Goal: Task Accomplishment & Management: Complete application form

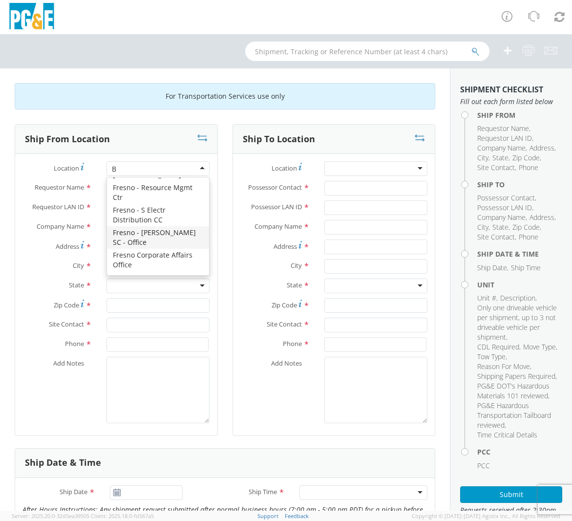
scroll to position [2, 0]
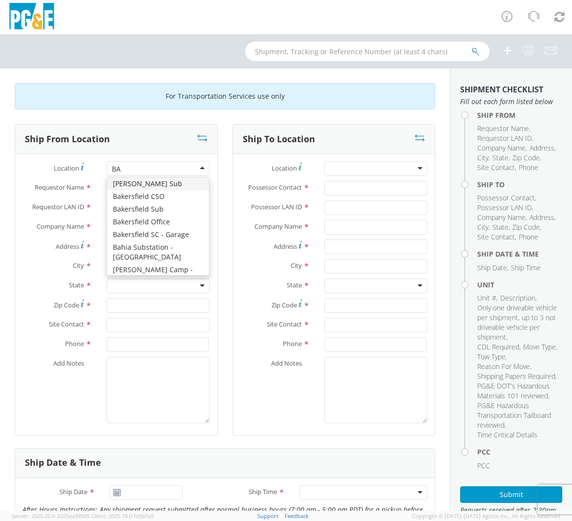
type input "BAK"
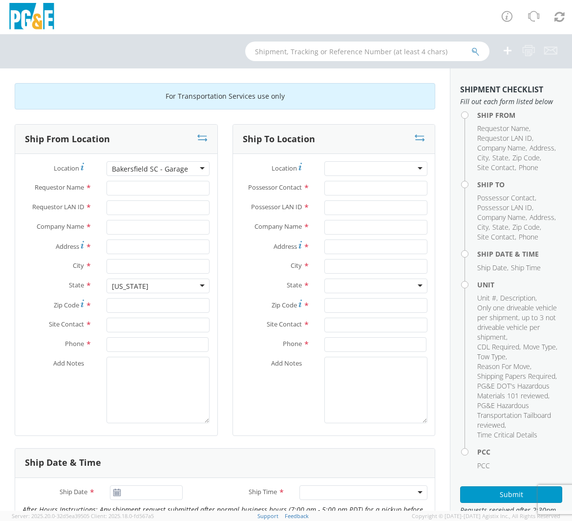
type input "PG&E"
type input "[STREET_ADDRESS][PERSON_NAME]"
type input "BAKERSFIELD"
type input "93313"
click at [131, 185] on input "Requestor Name *" at bounding box center [158, 188] width 103 height 15
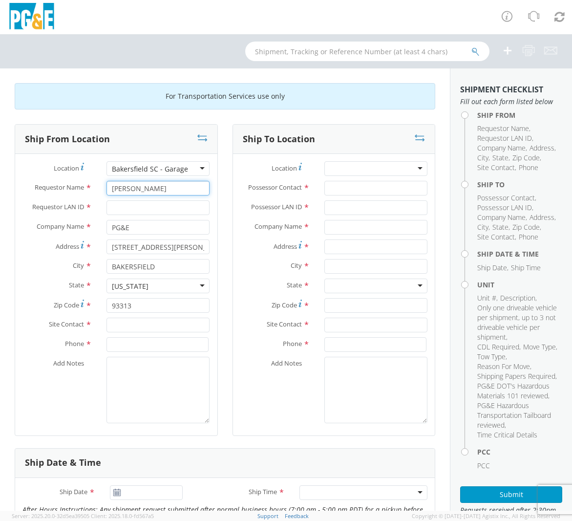
type input "[PERSON_NAME]"
type input "M3HV"
click at [122, 328] on input "text" at bounding box center [158, 325] width 103 height 15
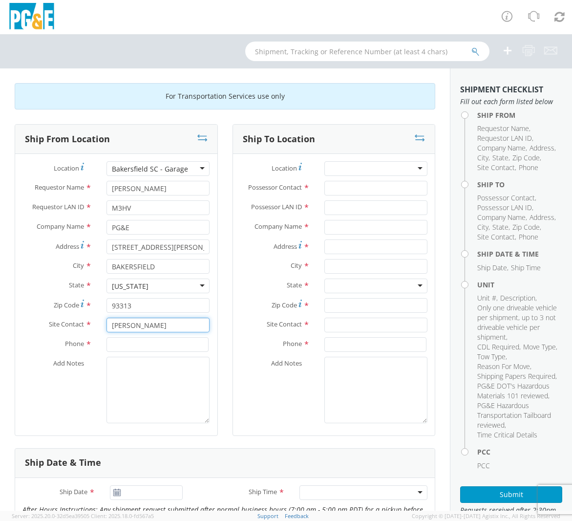
type input "[PERSON_NAME]"
click at [122, 343] on input at bounding box center [158, 344] width 102 height 15
type input "661203-7361"
click at [348, 169] on div at bounding box center [376, 168] width 103 height 15
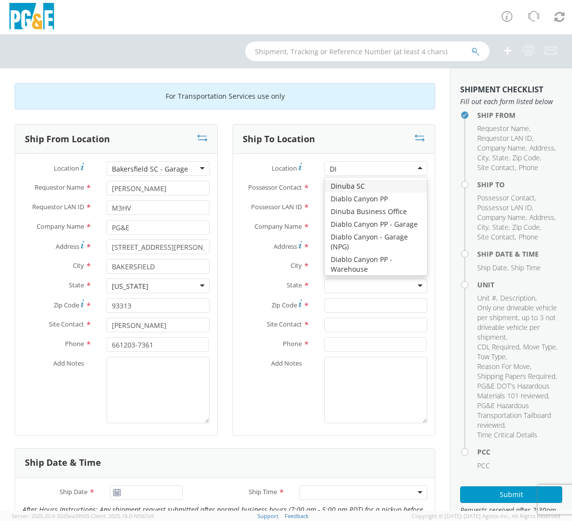
type input "[PERSON_NAME]"
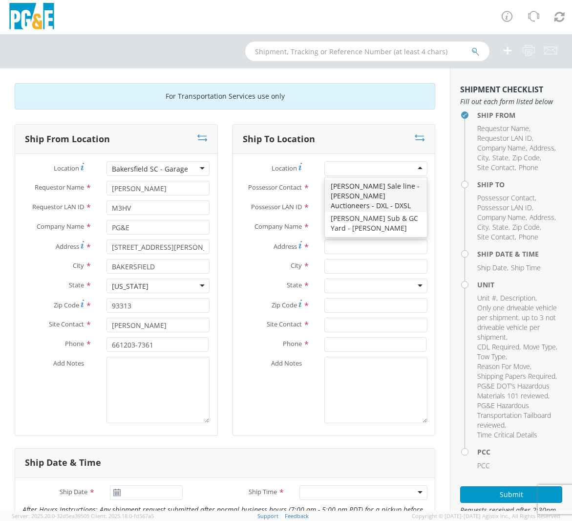
type input "PG&E"
type input "[STREET_ADDRESS][PERSON_NAME]"
type input "[PERSON_NAME]"
type input "95620"
type input "[PHONE_NUMBER]"
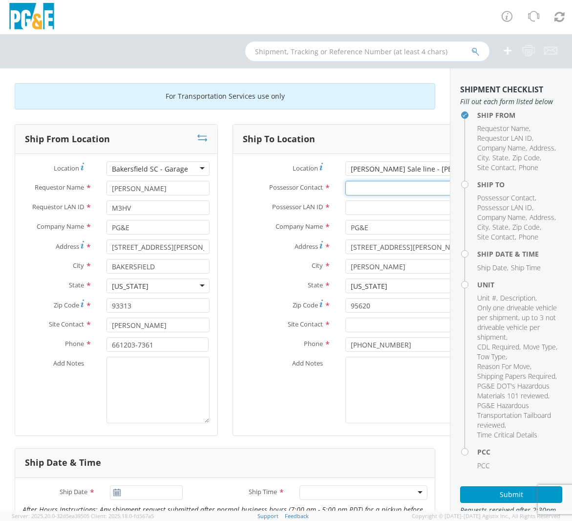
click at [346, 188] on input "Possessor Contact *" at bounding box center [412, 188] width 133 height 15
click at [365, 329] on input "text" at bounding box center [412, 325] width 133 height 15
paste input "[PERSON_NAME]"
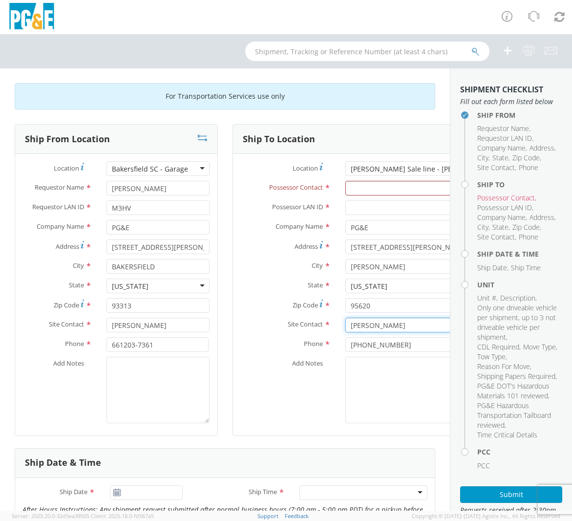
type input "[PERSON_NAME]"
click at [384, 393] on textarea "Add Notes *" at bounding box center [412, 390] width 133 height 66
click at [393, 186] on input "Possessor Contact *" at bounding box center [412, 188] width 133 height 15
paste input "[PERSON_NAME]"
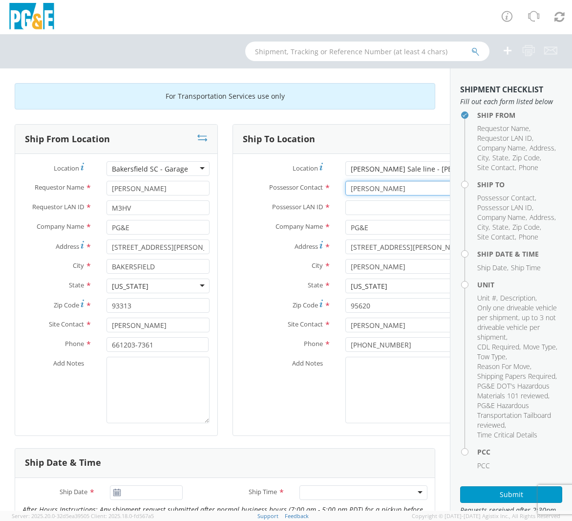
type input "[PERSON_NAME]"
click at [368, 210] on input "Possessor LAN ID *" at bounding box center [412, 207] width 133 height 15
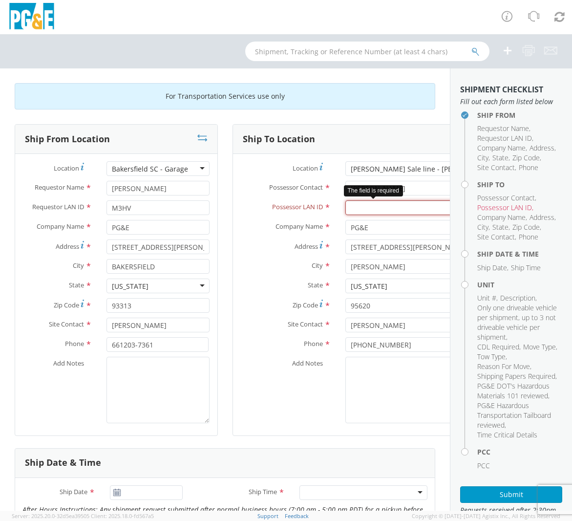
click at [355, 208] on input "Possessor LAN ID *" at bounding box center [412, 207] width 133 height 15
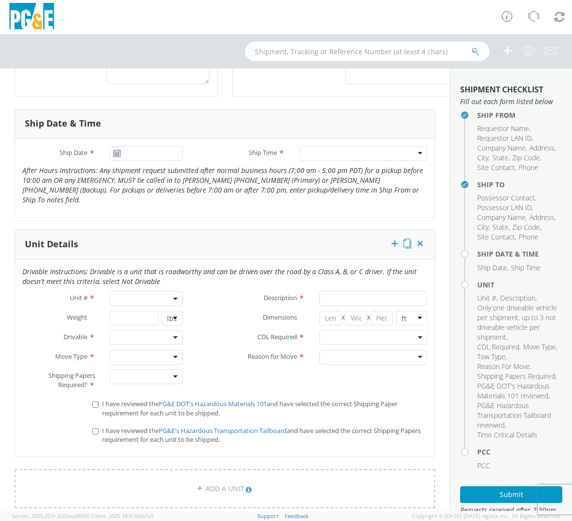
scroll to position [342, 0]
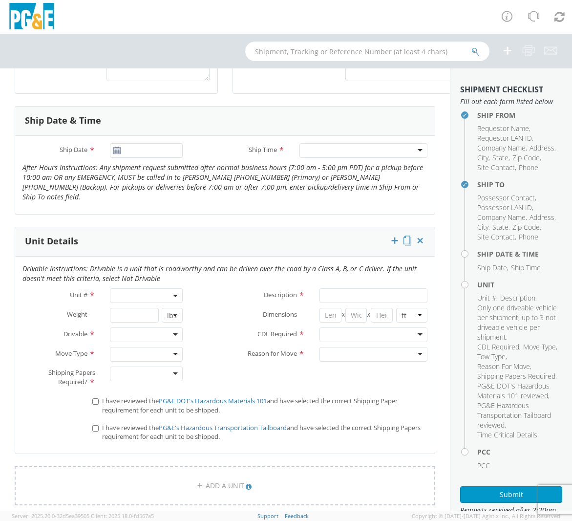
type input "JCDW"
click at [115, 151] on icon at bounding box center [117, 151] width 8 height 8
click at [113, 153] on icon at bounding box center [117, 151] width 8 height 8
click at [114, 150] on icon at bounding box center [117, 151] width 8 height 8
click at [158, 152] on input "[DATE]" at bounding box center [146, 150] width 73 height 15
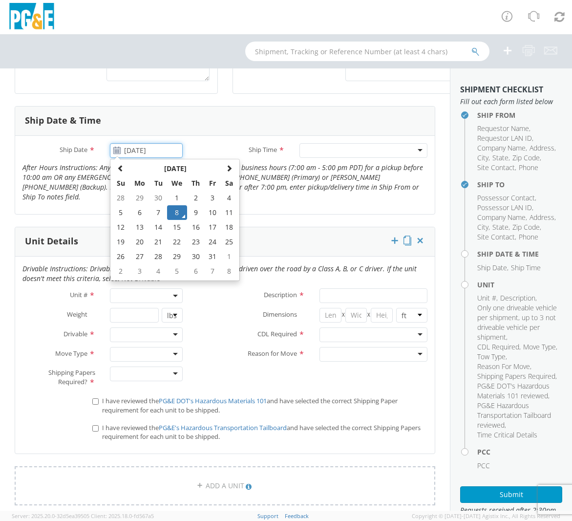
drag, startPoint x: 193, startPoint y: 213, endPoint x: 203, endPoint y: 213, distance: 10.8
click at [193, 213] on td "9" at bounding box center [195, 212] width 17 height 15
type input "[DATE]"
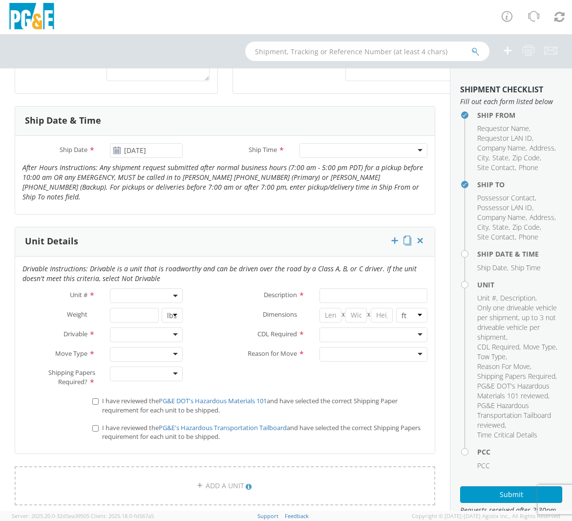
click at [351, 153] on div at bounding box center [364, 150] width 128 height 15
click at [158, 288] on span at bounding box center [146, 295] width 73 height 15
click at [152, 305] on input "search" at bounding box center [145, 312] width 66 height 15
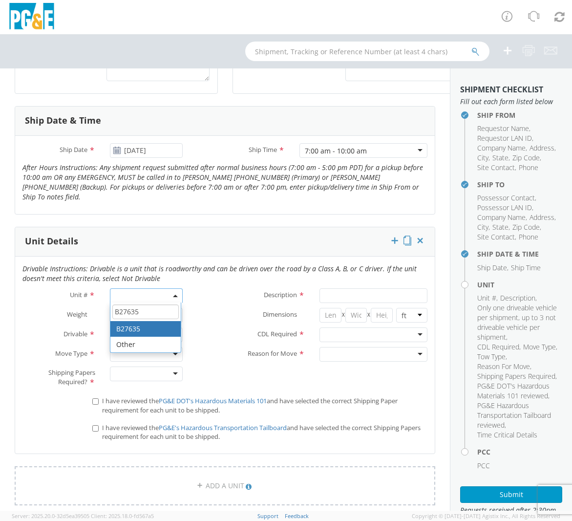
type input "B27635"
type input "PICKUP; 3/4T 4X4"
type input "9500"
select select "B27635"
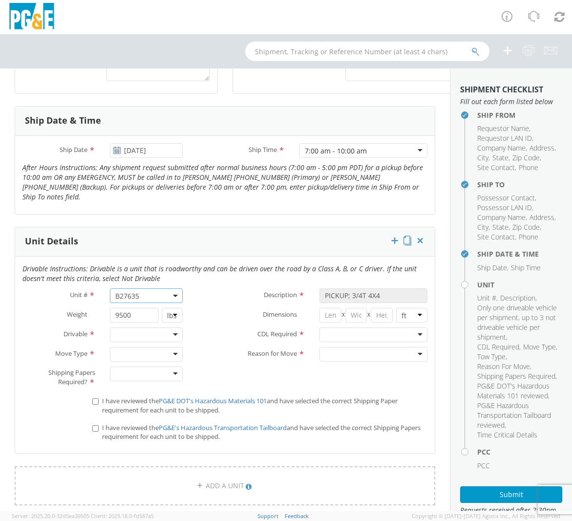
click at [146, 327] on div at bounding box center [146, 334] width 73 height 15
click at [136, 347] on div at bounding box center [146, 354] width 73 height 15
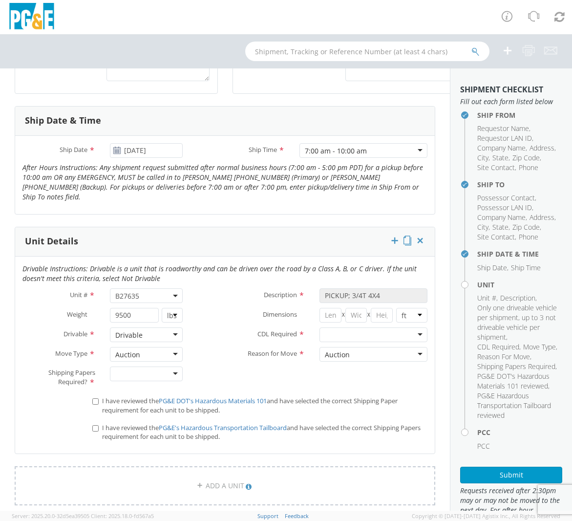
click at [131, 368] on div at bounding box center [146, 374] width 73 height 15
click at [92, 398] on input "I have reviewed the PG&E DOT's Hazardous Materials 101 and have selected the co…" at bounding box center [95, 401] width 6 height 6
checkbox input "true"
click at [97, 425] on input "I have reviewed the PG&E's Hazardous Transportation Tailboard and have selected…" at bounding box center [95, 428] width 6 height 6
checkbox input "true"
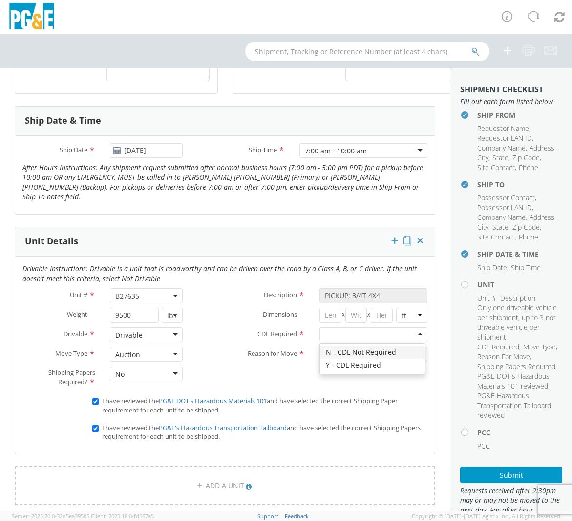
click at [327, 327] on div at bounding box center [374, 334] width 108 height 15
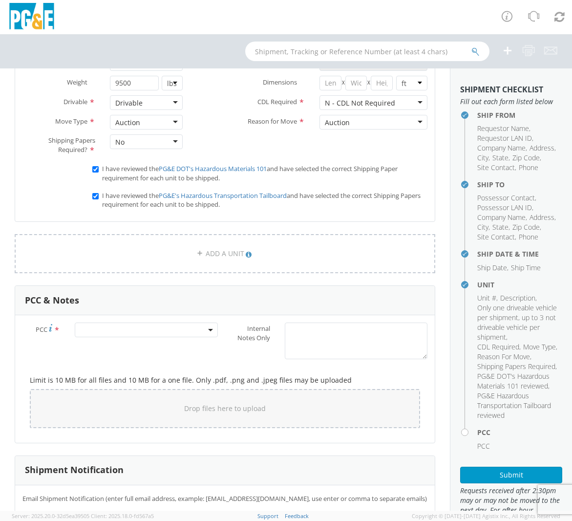
scroll to position [635, 0]
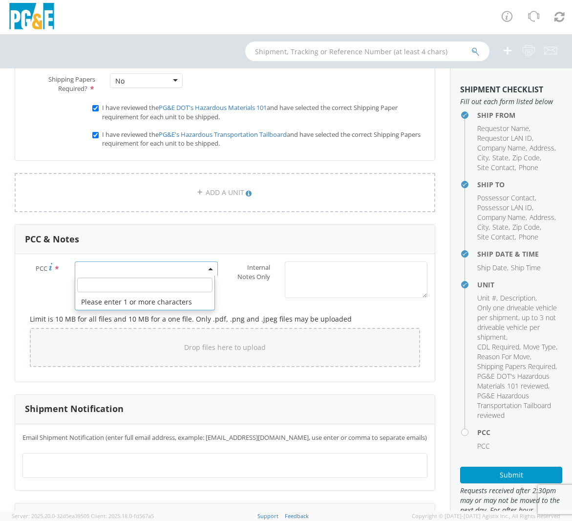
click at [138, 261] on span at bounding box center [146, 268] width 143 height 15
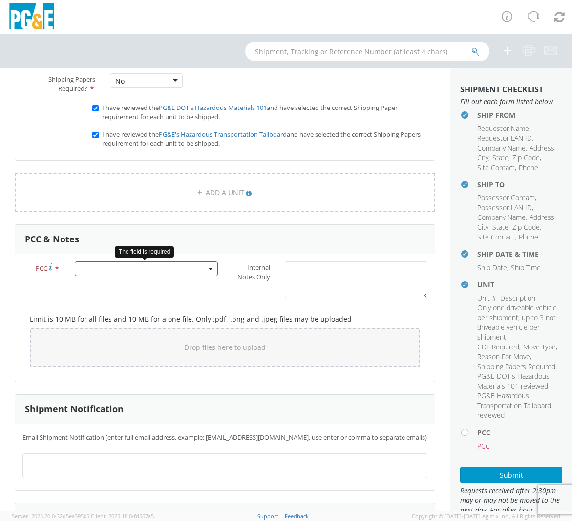
click at [130, 261] on span at bounding box center [146, 268] width 143 height 15
click at [117, 278] on input "number" at bounding box center [144, 285] width 135 height 15
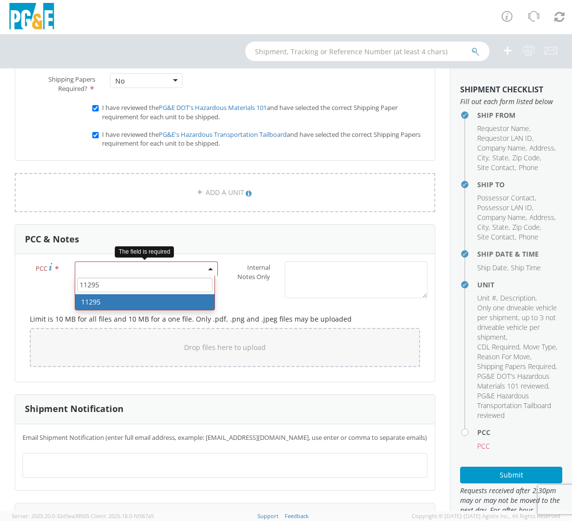
type input "11295"
select select "11295"
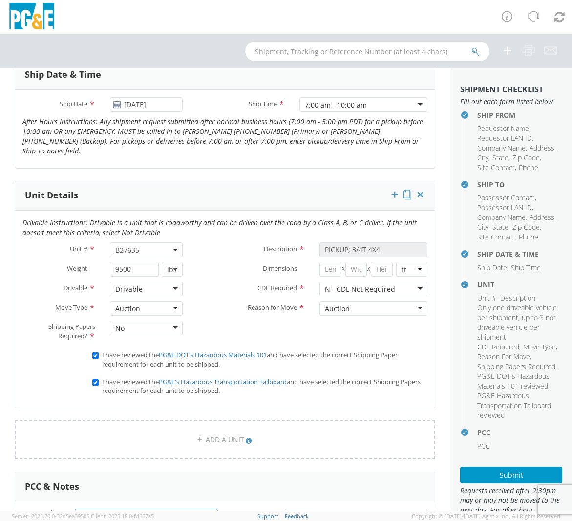
scroll to position [391, 0]
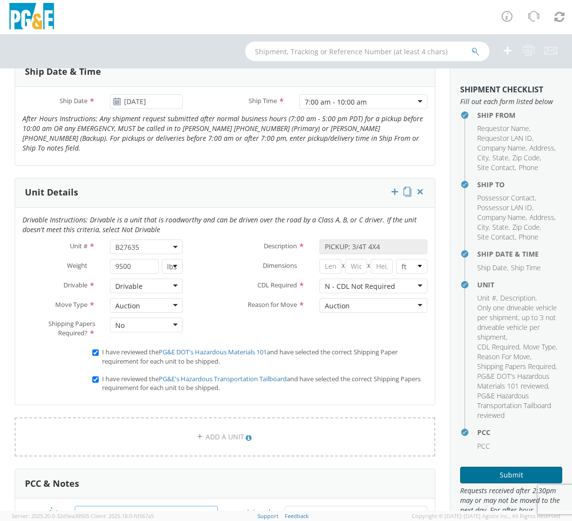
click at [496, 483] on button "Submit" at bounding box center [511, 475] width 102 height 17
